Goal: Navigation & Orientation: Find specific page/section

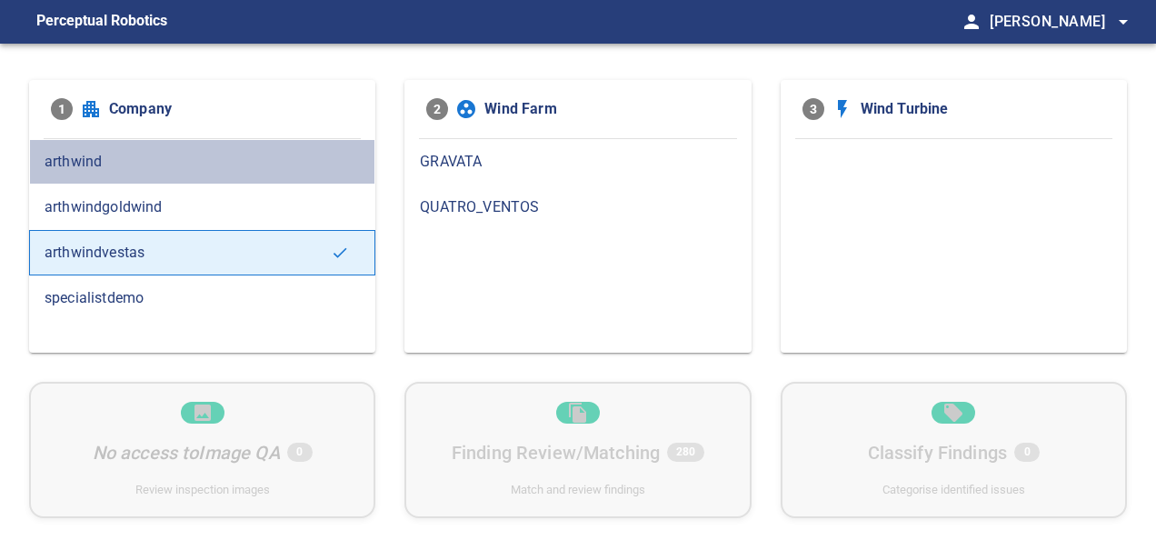
click at [211, 167] on span "arthwind" at bounding box center [202, 162] width 315 height 22
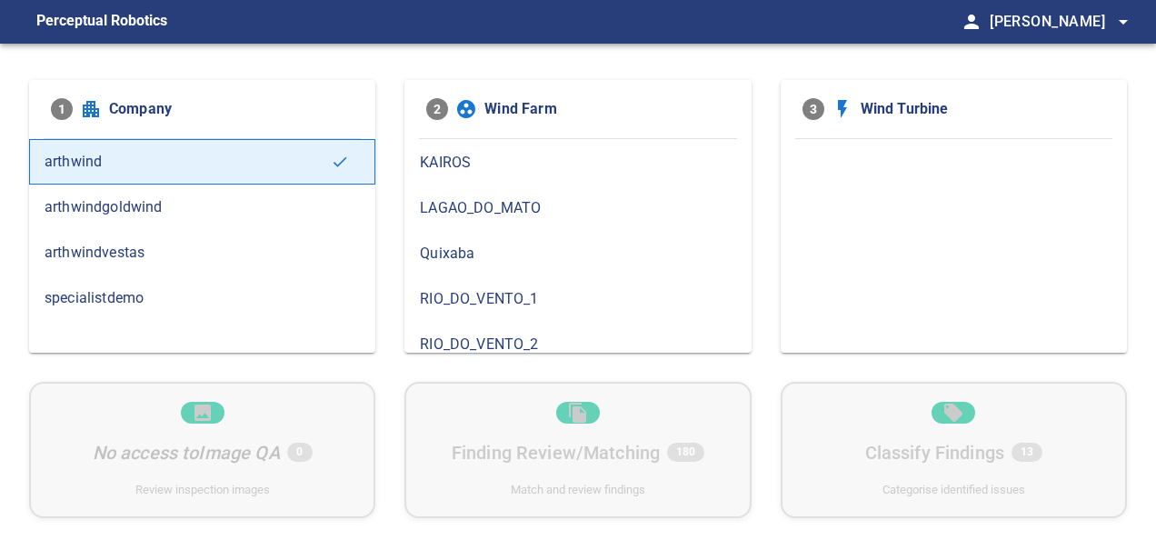
scroll to position [273, 0]
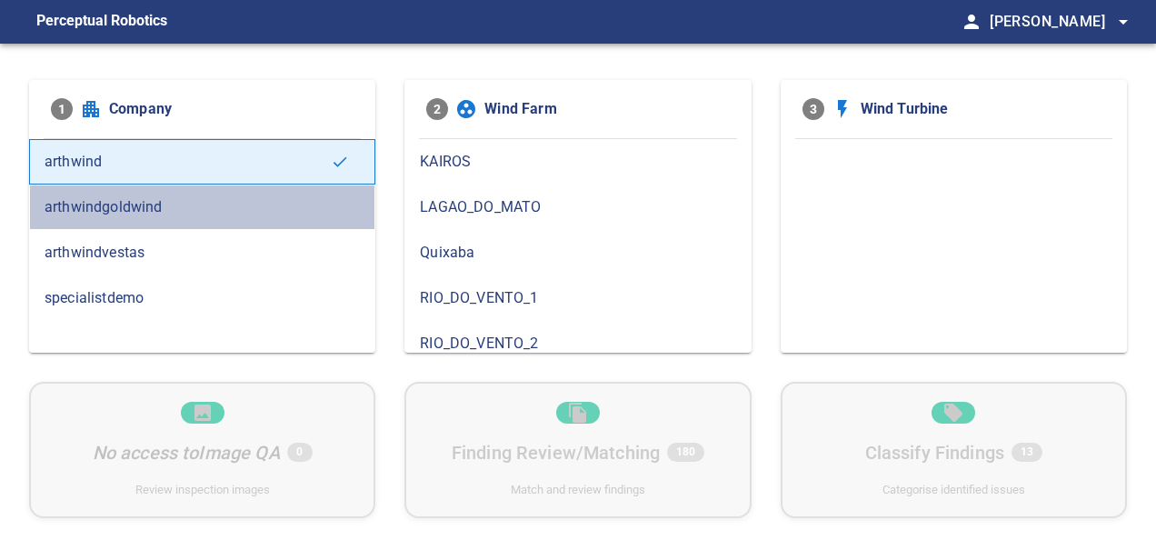
click at [223, 223] on div "arthwindgoldwind" at bounding box center [202, 206] width 346 height 45
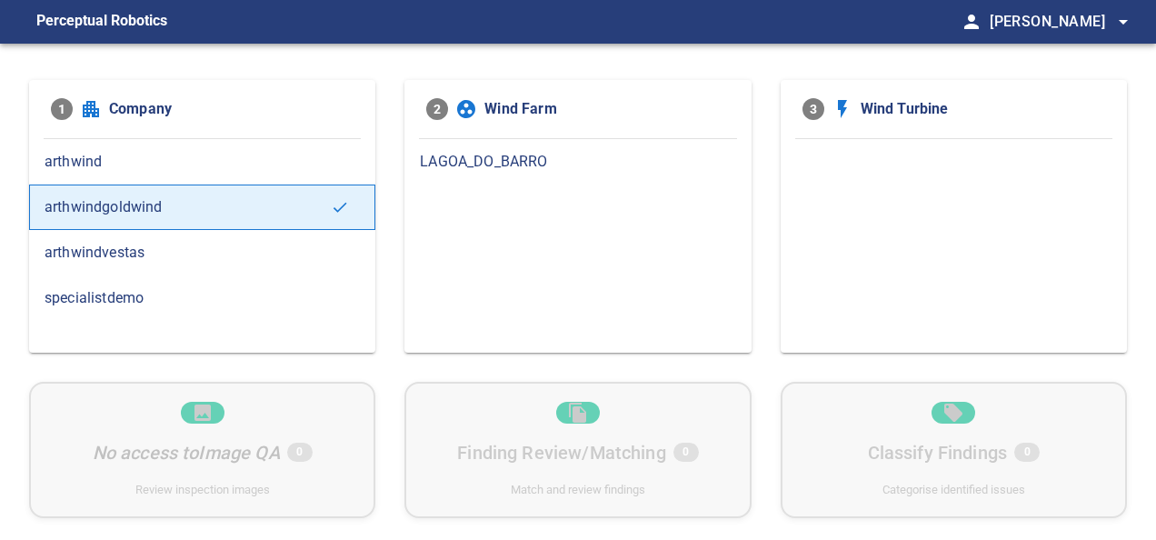
click at [202, 251] on span "arthwindvestas" at bounding box center [202, 253] width 315 height 22
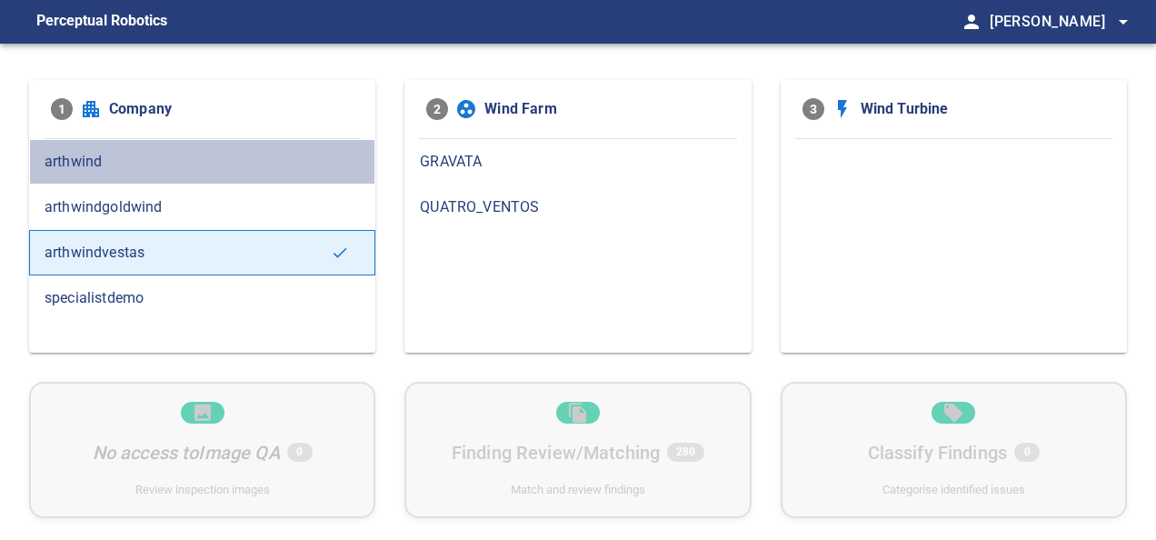
click at [236, 181] on div "arthwind" at bounding box center [202, 161] width 346 height 45
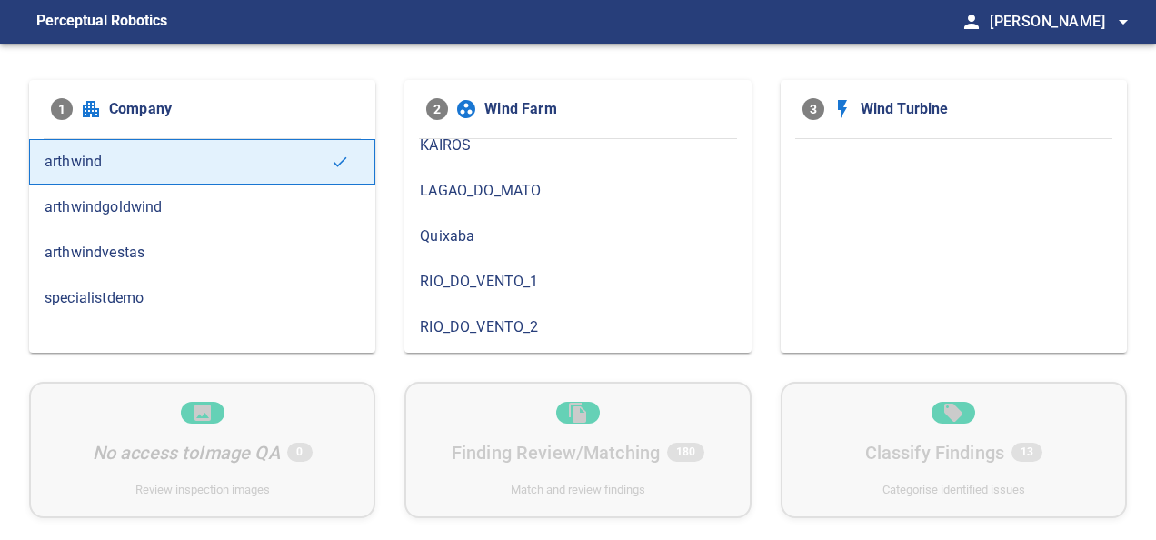
scroll to position [369, 0]
